Goal: Book appointment/travel/reservation

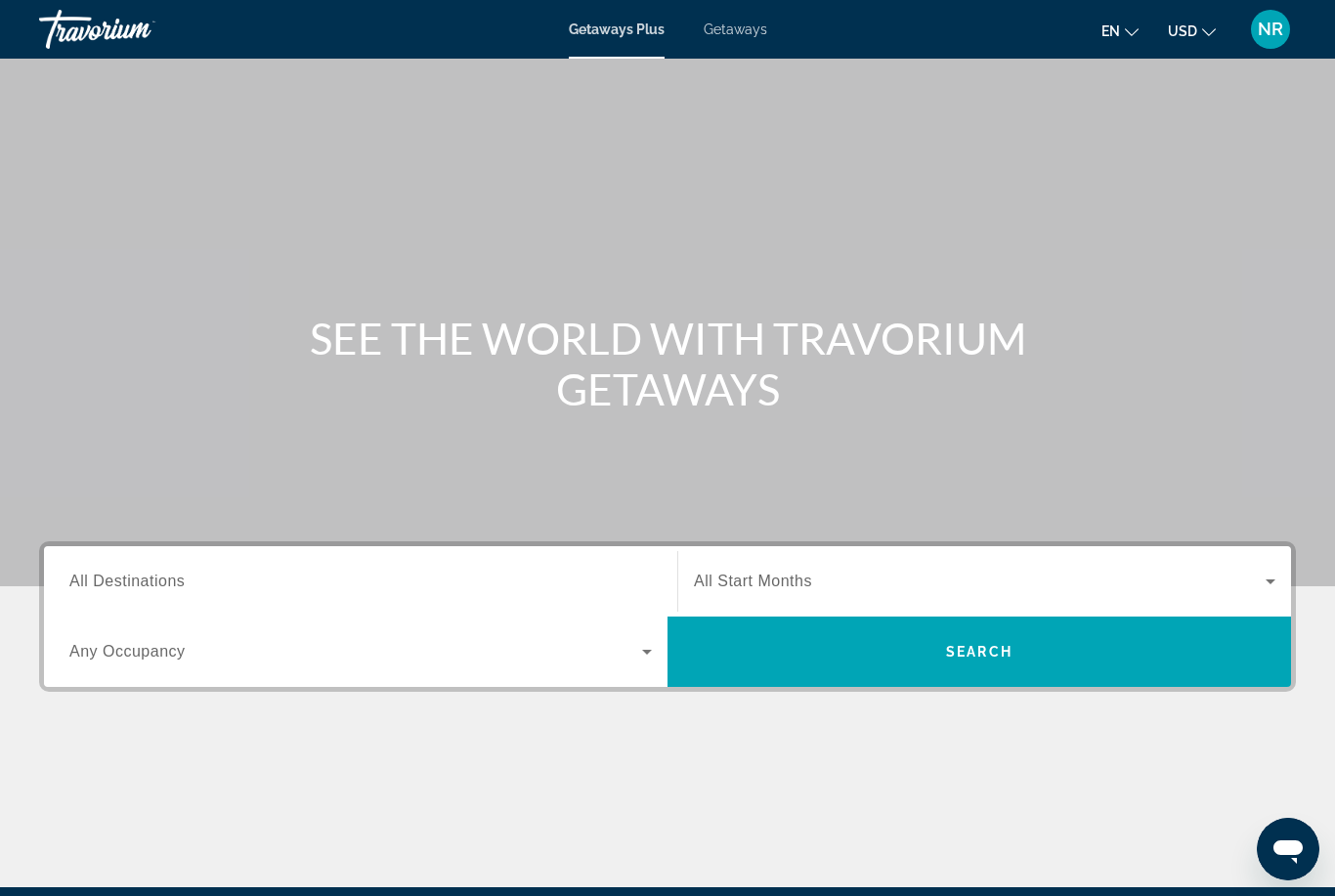
click at [162, 588] on span "All Destinations" at bounding box center [128, 581] width 116 height 17
click at [162, 588] on input "Destination All Destinations" at bounding box center [361, 583] width 583 height 24
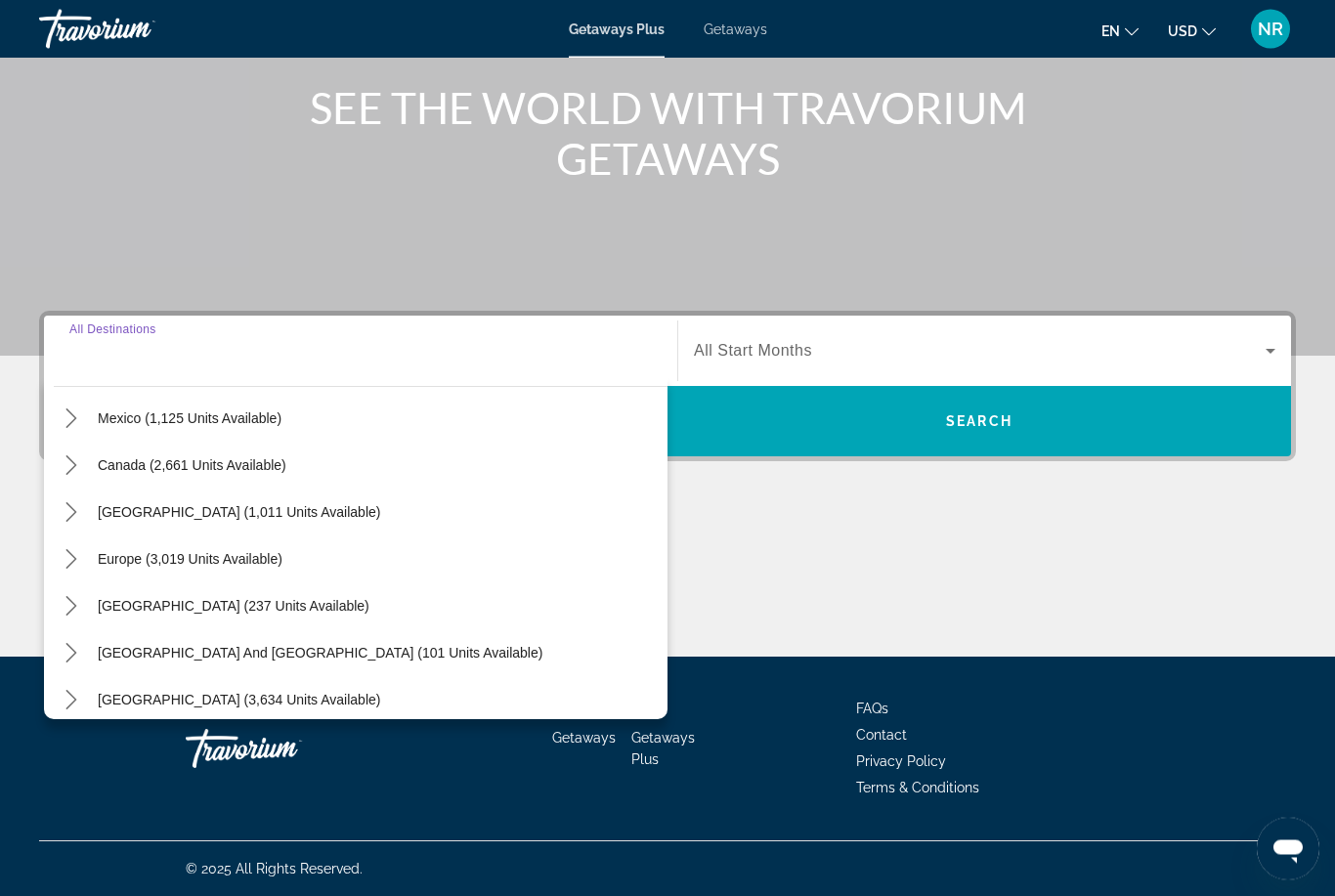
scroll to position [120, 0]
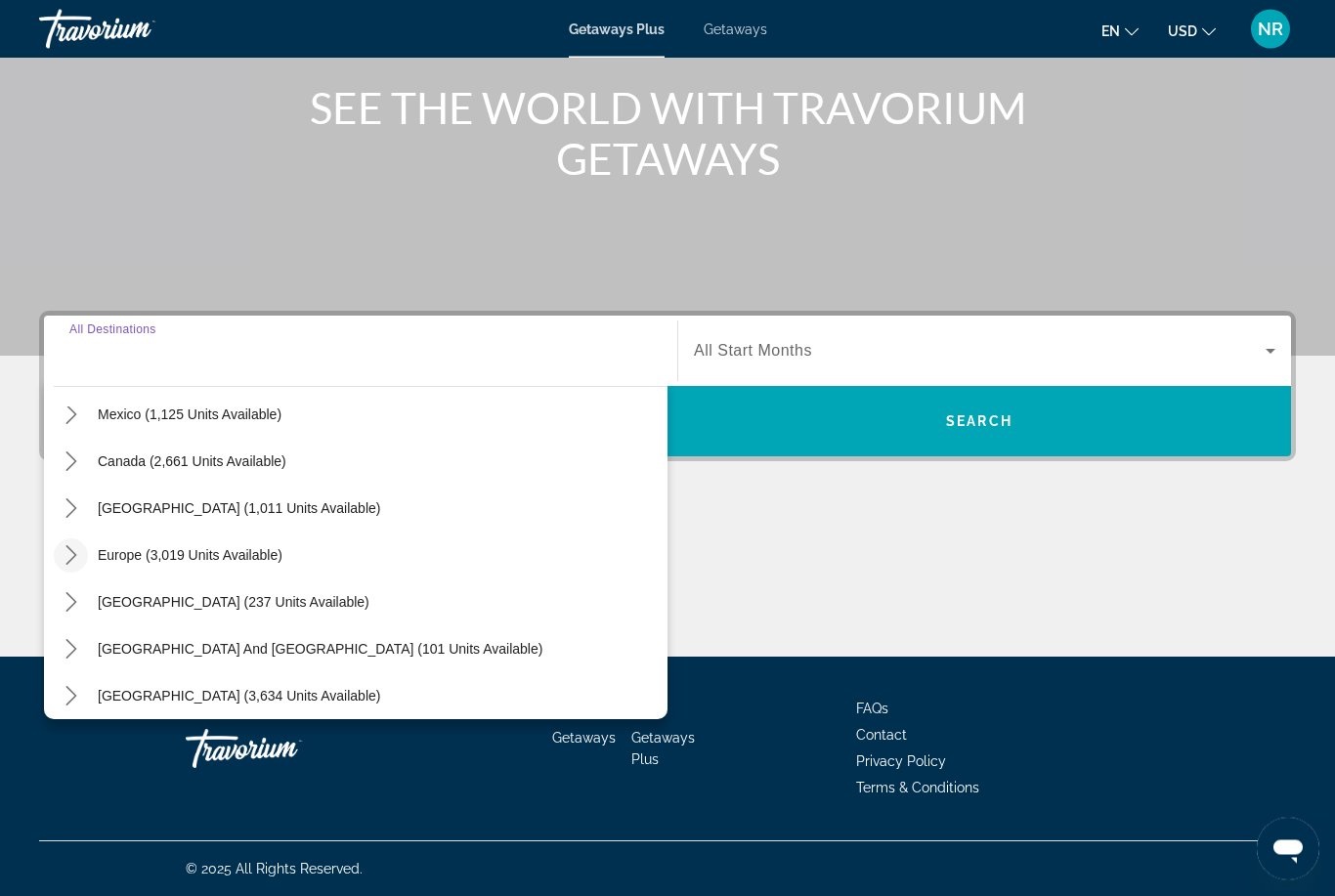
click at [77, 557] on icon "Toggle Europe (3,019 units available) submenu" at bounding box center [72, 557] width 20 height 20
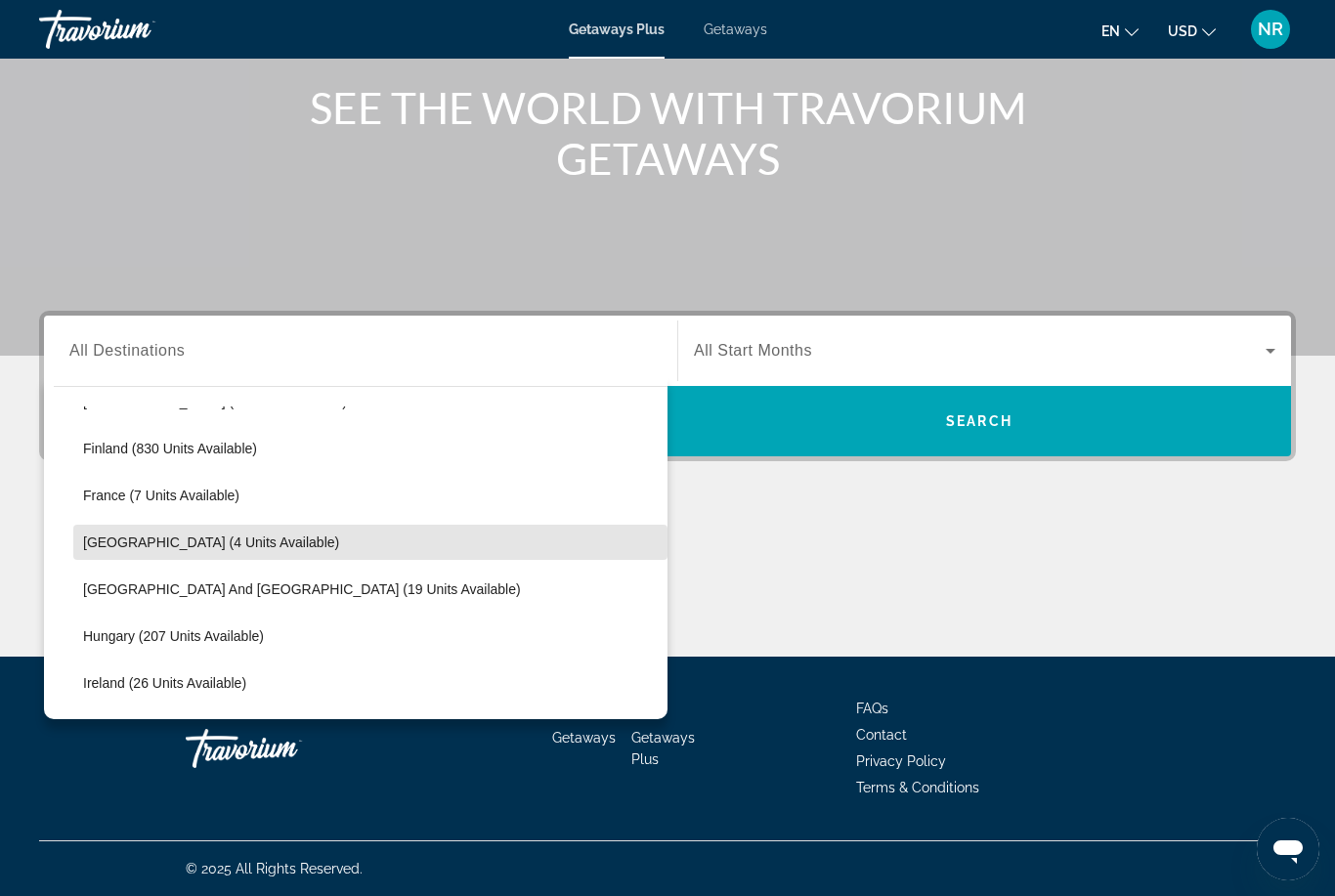
scroll to position [418, 0]
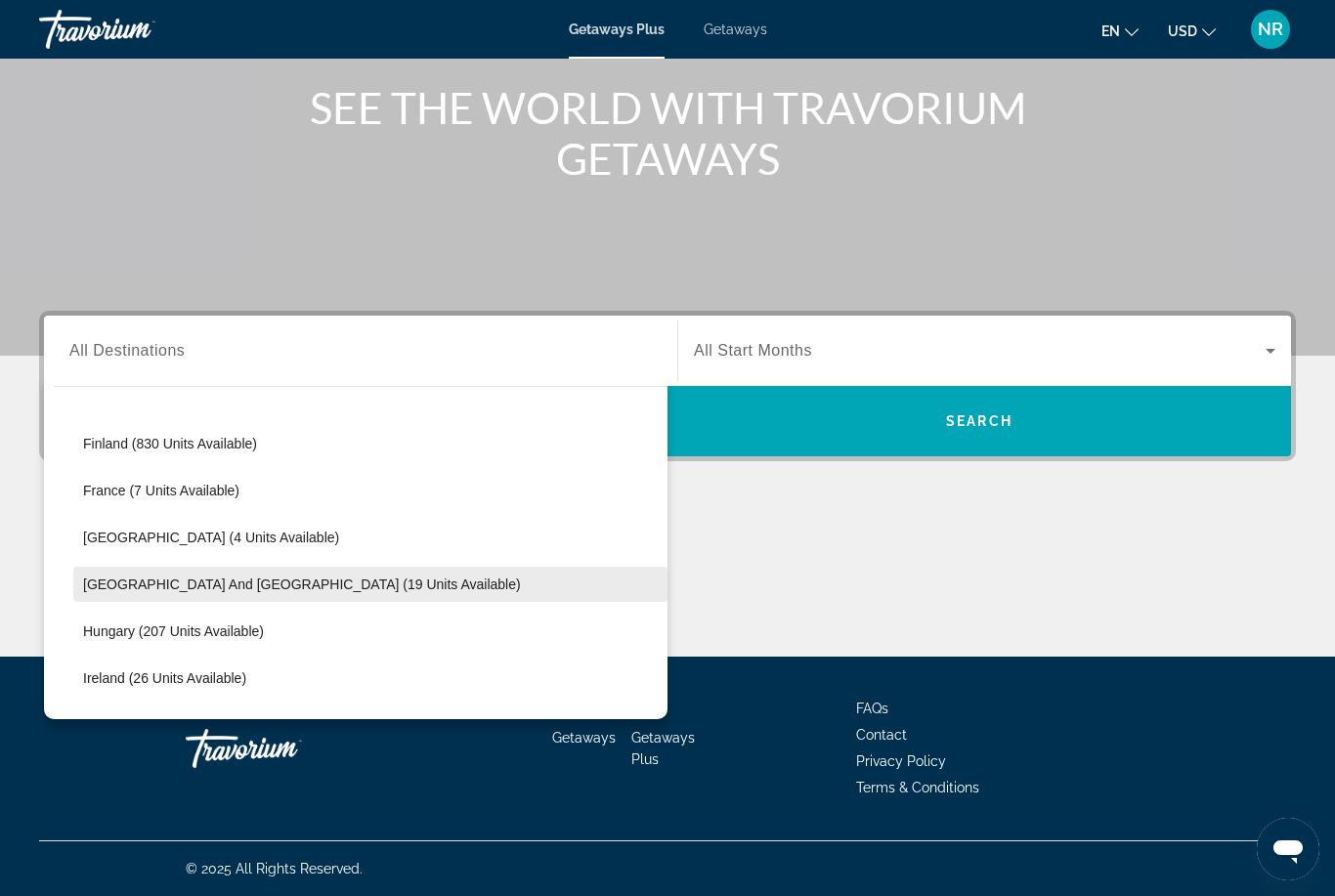
click at [198, 595] on span "Select destination: Greece and Cyprus (19 units available)" at bounding box center [370, 584] width 595 height 47
type input "**********"
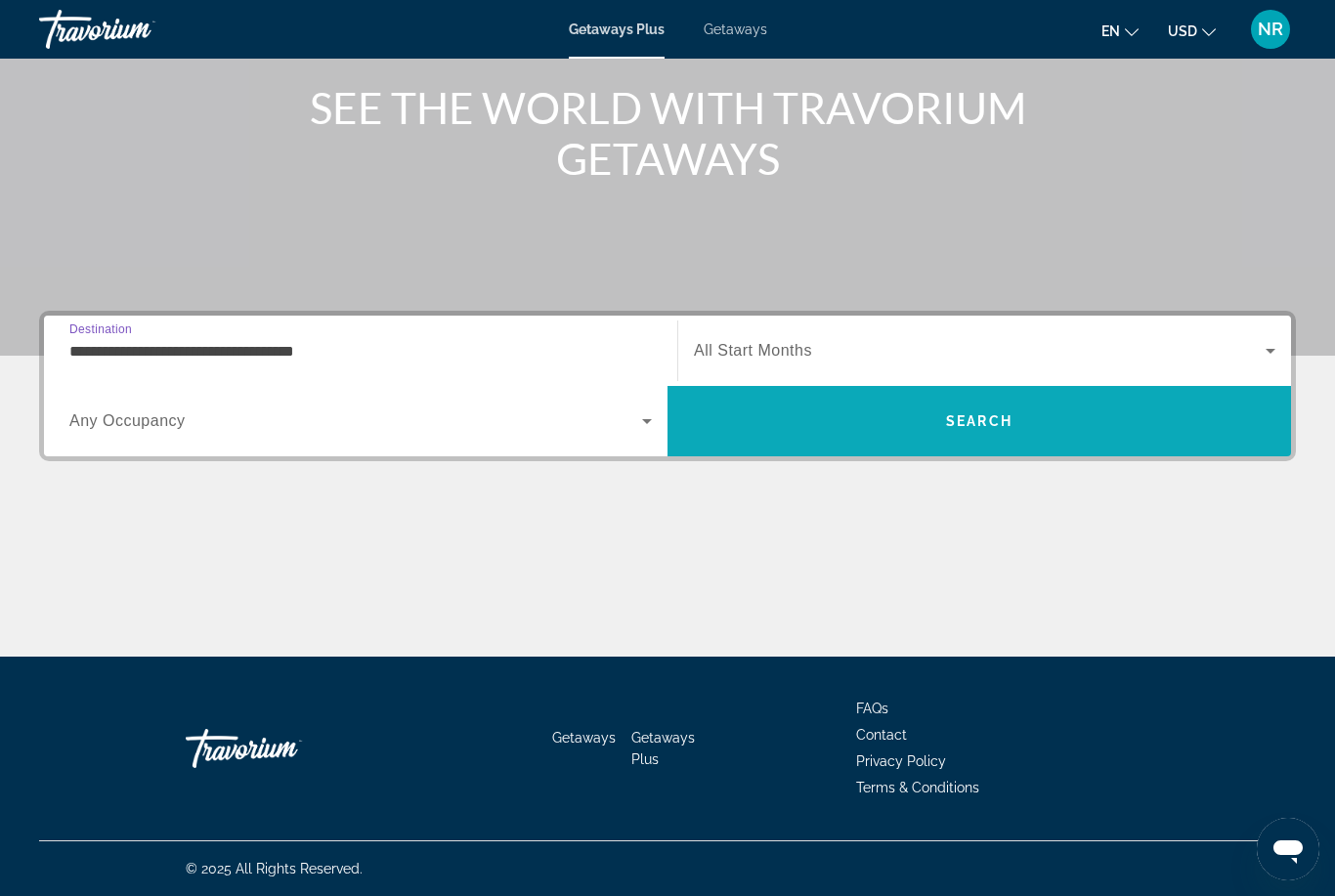
click at [993, 434] on span "Search" at bounding box center [979, 421] width 624 height 47
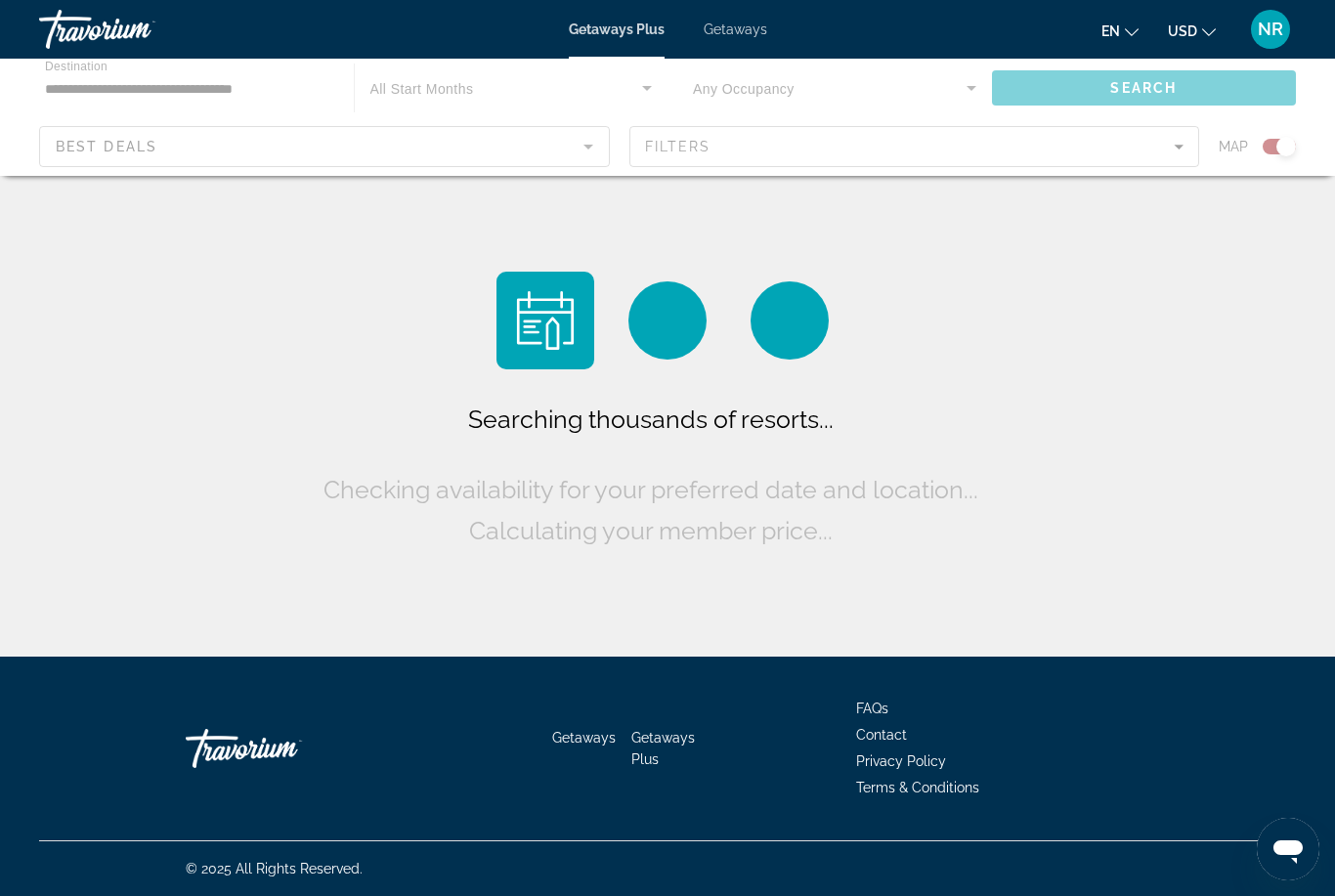
scroll to position [65, 0]
